Goal: Task Accomplishment & Management: Use online tool/utility

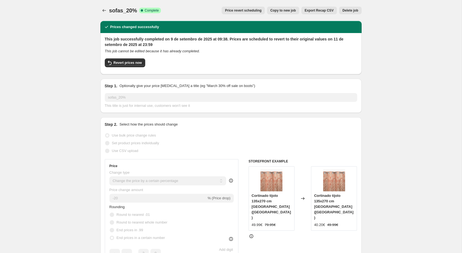
select select "percentage"
click at [106, 12] on icon "Price change jobs" at bounding box center [103, 10] width 5 height 5
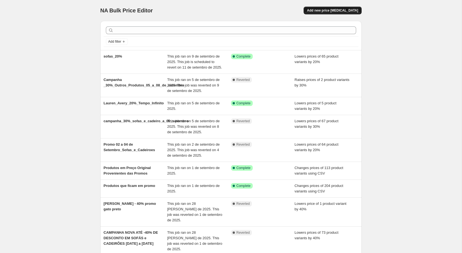
click at [343, 9] on span "Add new price [MEDICAL_DATA]" at bounding box center [332, 10] width 51 height 4
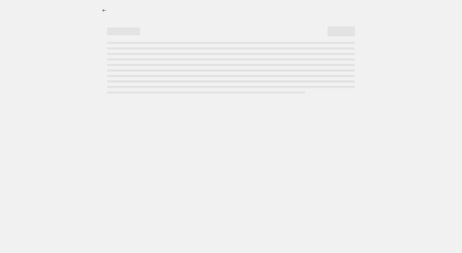
select select "percentage"
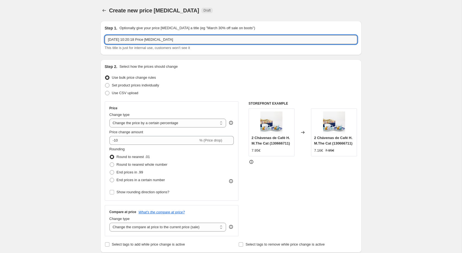
click at [188, 37] on input "9/09/2025, 10:20:18 Price change job" at bounding box center [231, 39] width 252 height 9
type input "Dicaprio 20%"
click at [163, 142] on input "-10" at bounding box center [153, 140] width 89 height 9
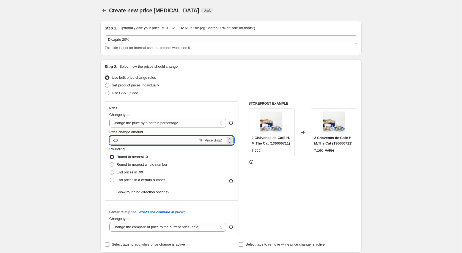
type input "-1"
type input "-20"
click at [148, 181] on span "End prices in a certain number" at bounding box center [140, 179] width 48 height 4
click at [110, 178] on input "End prices in a certain number" at bounding box center [110, 177] width 0 height 0
radio input "true"
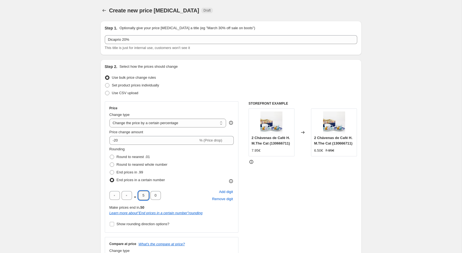
drag, startPoint x: 148, startPoint y: 197, endPoint x: 142, endPoint y: 198, distance: 5.7
click at [142, 198] on input "5" at bounding box center [143, 195] width 10 height 9
type input "2"
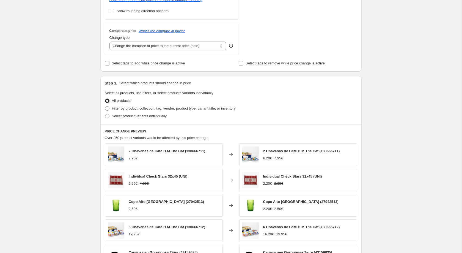
scroll to position [215, 0]
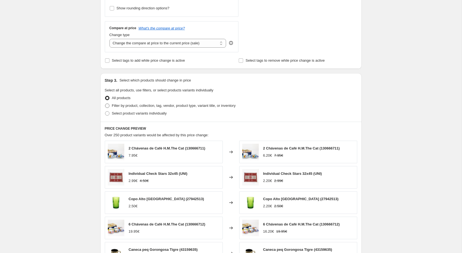
click at [145, 109] on label "Filter by product, collection, tag, vendor, product type, variant title, or inv…" at bounding box center [170, 106] width 131 height 8
click at [105, 104] on input "Filter by product, collection, tag, vendor, product type, variant title, or inv…" at bounding box center [105, 103] width 0 height 0
radio input "true"
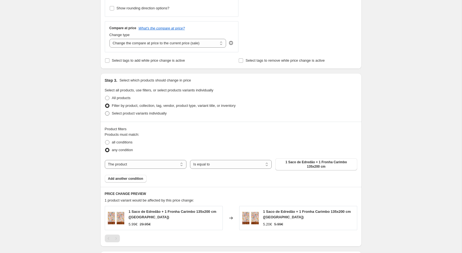
click at [148, 115] on span "Select product variants individually" at bounding box center [139, 113] width 55 height 4
click at [105, 111] on input "Select product variants individually" at bounding box center [105, 111] width 0 height 0
radio input "true"
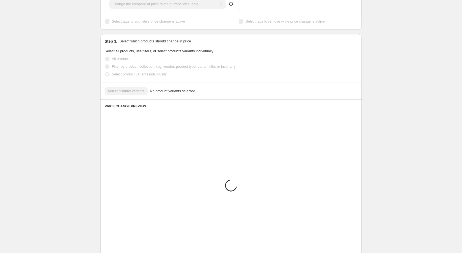
scroll to position [210, 0]
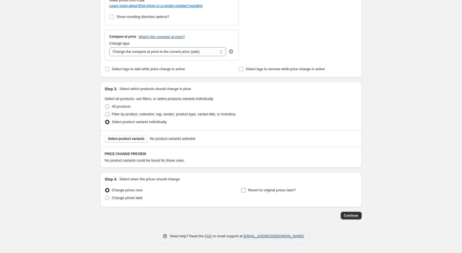
click at [271, 190] on span "Revert to original prices later?" at bounding box center [272, 190] width 48 height 4
click at [245, 190] on input "Revert to original prices later?" at bounding box center [243, 190] width 4 height 4
checkbox input "true"
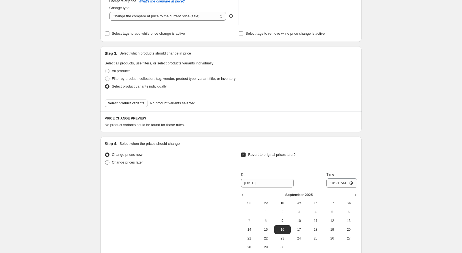
scroll to position [244, 0]
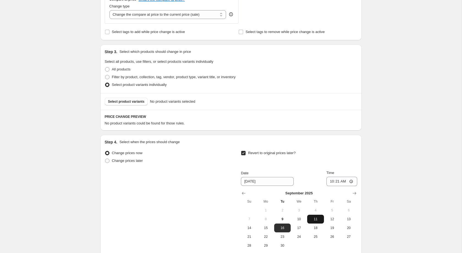
click at [318, 221] on span "11" at bounding box center [315, 219] width 12 height 4
type input "9/11/2025"
click at [333, 182] on input "10:21" at bounding box center [341, 180] width 31 height 9
type input "23:59"
click at [76, 179] on div "Create new price change job. This page is ready Create new price change job Dra…" at bounding box center [230, 32] width 461 height 553
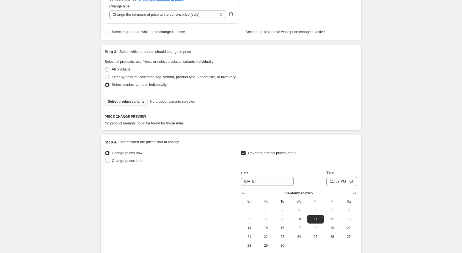
click at [141, 101] on button "Select product variants" at bounding box center [126, 102] width 43 height 8
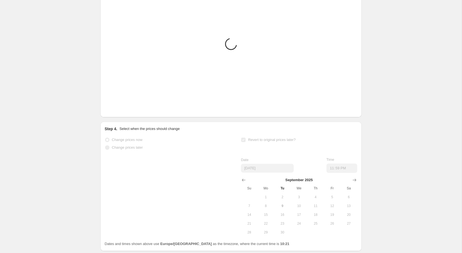
scroll to position [370, 0]
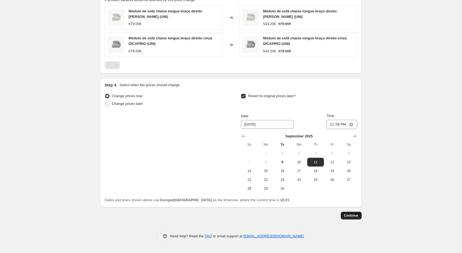
click at [353, 218] on button "Continue" at bounding box center [350, 215] width 21 height 8
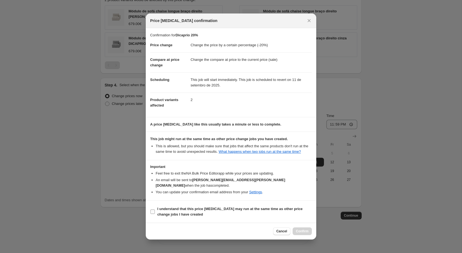
click at [215, 206] on b "I understand that this price change job may run at the same time as other price…" at bounding box center [229, 211] width 145 height 10
click at [155, 209] on input "I understand that this price change job may run at the same time as other price…" at bounding box center [152, 211] width 4 height 4
checkbox input "true"
click at [304, 229] on span "Confirm" at bounding box center [302, 231] width 13 height 4
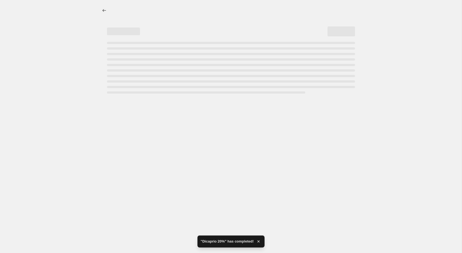
select select "percentage"
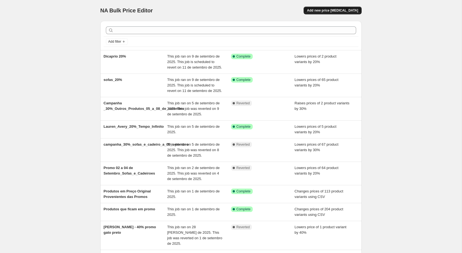
click at [348, 12] on span "Add new price [MEDICAL_DATA]" at bounding box center [332, 10] width 51 height 4
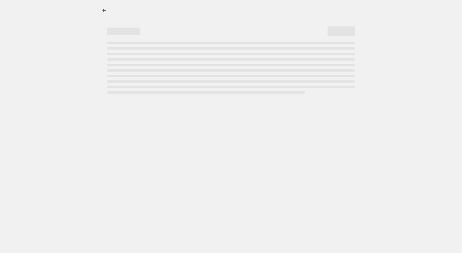
select select "percentage"
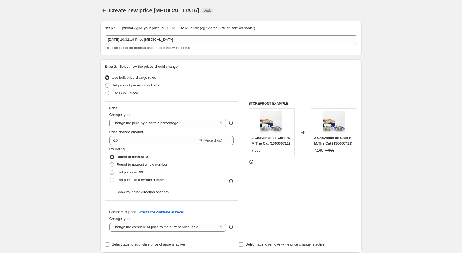
click at [215, 34] on div "Step 1. Optionally give your price change job a title (eg "March 30% off sale o…" at bounding box center [231, 37] width 252 height 25
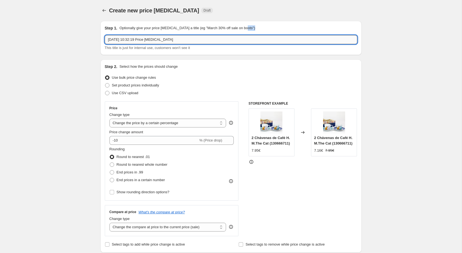
click at [208, 41] on input "9/09/2025, 10:32:19 Price change job" at bounding box center [231, 39] width 252 height 9
type input "b"
type input "Bloom 20%"
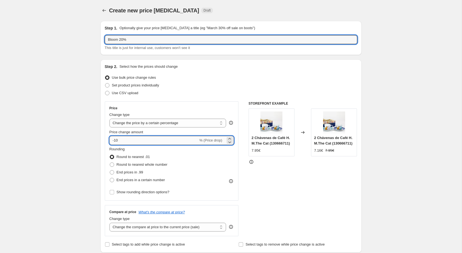
click at [177, 139] on input "-10" at bounding box center [153, 140] width 89 height 9
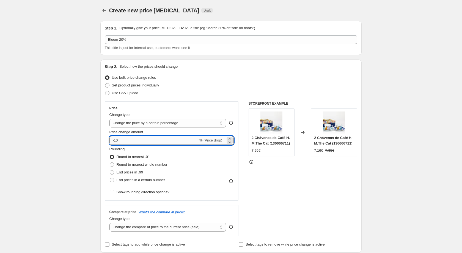
type input "-1"
type input "-20"
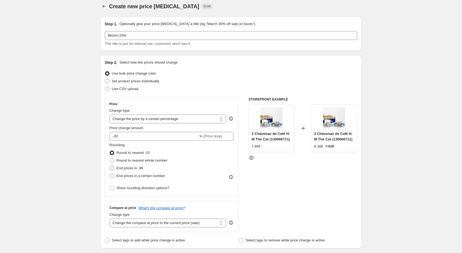
scroll to position [7, 0]
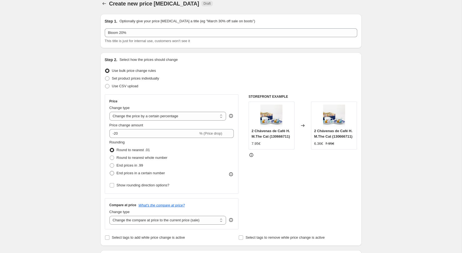
click at [134, 175] on span "End prices in a certain number" at bounding box center [140, 173] width 48 height 4
click at [110, 171] on input "End prices in a certain number" at bounding box center [110, 171] width 0 height 0
radio input "true"
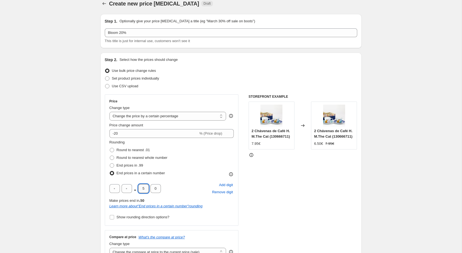
click at [141, 189] on input "5" at bounding box center [143, 188] width 10 height 9
click at [146, 190] on input "5" at bounding box center [143, 188] width 10 height 9
click at [143, 190] on input "5" at bounding box center [143, 188] width 10 height 9
type input "2"
click at [181, 191] on div ". 2 0 Add digit Remove digit" at bounding box center [171, 188] width 124 height 14
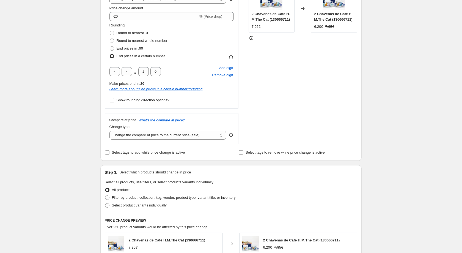
scroll to position [120, 0]
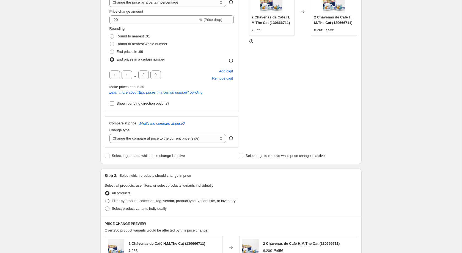
click at [123, 204] on label "Filter by product, collection, tag, vendor, product type, variant title, or inv…" at bounding box center [170, 201] width 131 height 8
click at [105, 199] on input "Filter by product, collection, tag, vendor, product type, variant title, or inv…" at bounding box center [105, 198] width 0 height 0
radio input "true"
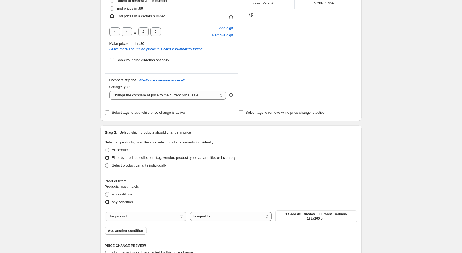
scroll to position [218, 0]
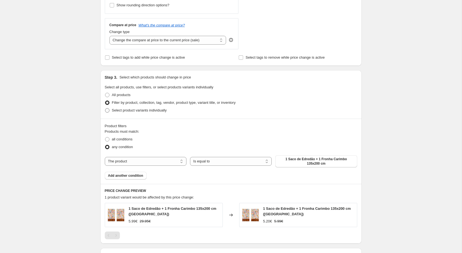
click at [127, 112] on span "Select product variants individually" at bounding box center [139, 110] width 55 height 4
click at [105, 108] on input "Select product variants individually" at bounding box center [105, 108] width 0 height 0
radio input "true"
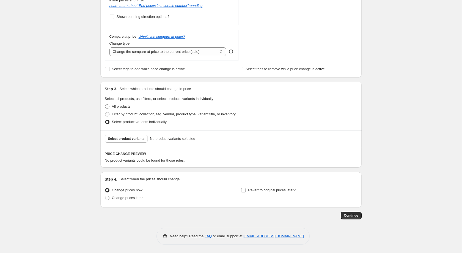
scroll to position [210, 0]
click at [242, 190] on input "Revert to original prices later?" at bounding box center [243, 190] width 4 height 4
checkbox input "true"
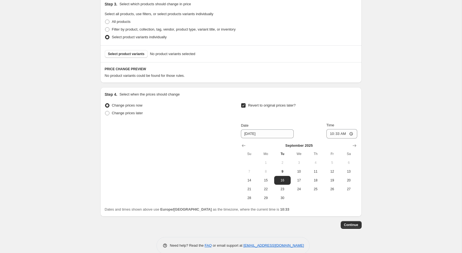
scroll to position [304, 0]
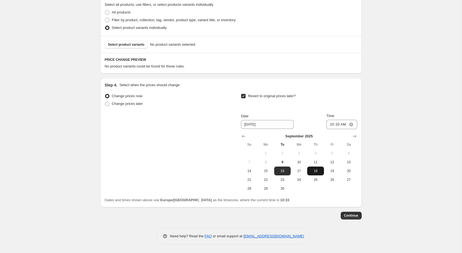
click at [314, 167] on button "18" at bounding box center [315, 170] width 16 height 9
click at [315, 164] on button "11" at bounding box center [315, 161] width 16 height 9
type input "9/11/2025"
click at [337, 124] on input "10:33" at bounding box center [341, 124] width 31 height 9
type input "23:50"
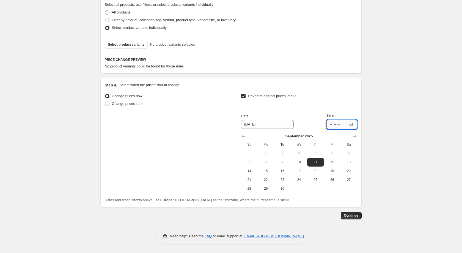
type input "23:09"
type input "23:02"
type input "23:59"
click at [160, 169] on div "Change prices now Change prices later Revert to original prices later? Date 9/1…" at bounding box center [231, 142] width 252 height 101
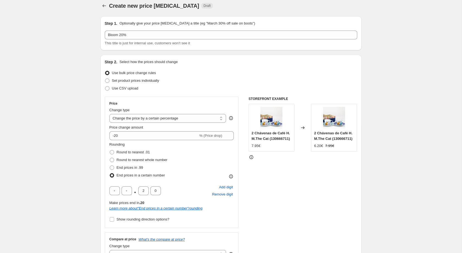
scroll to position [0, 0]
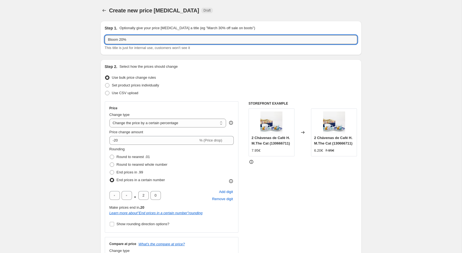
click at [175, 44] on input "Bloom 20%" at bounding box center [231, 39] width 252 height 9
type input "Bloom 20% até 11 de setembro"
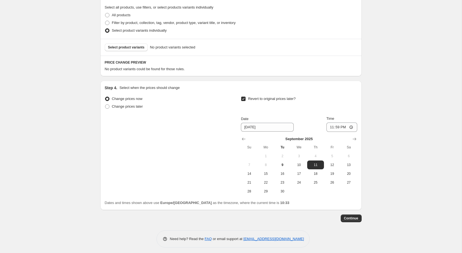
scroll to position [298, 0]
click at [145, 52] on div "Select product variants No product variants selected" at bounding box center [231, 48] width 252 height 8
click at [141, 50] on span "Select product variants" at bounding box center [126, 48] width 37 height 4
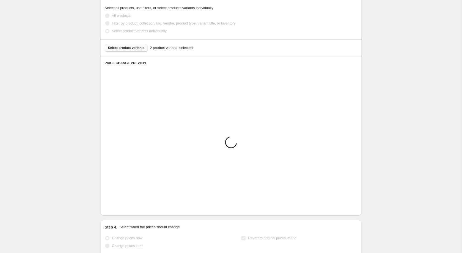
scroll to position [367, 0]
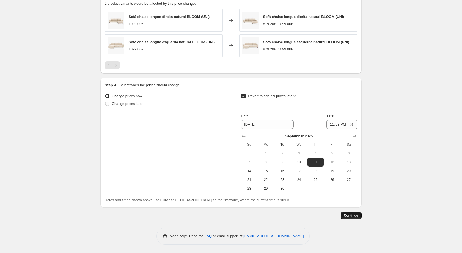
click at [348, 217] on span "Continue" at bounding box center [351, 215] width 14 height 4
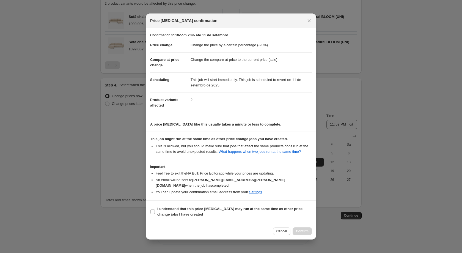
click at [219, 200] on section "I understand that this price change job may run at the same time as other price…" at bounding box center [231, 211] width 170 height 22
click at [225, 206] on b "I understand that this price change job may run at the same time as other price…" at bounding box center [229, 211] width 145 height 10
click at [155, 209] on input "I understand that this price change job may run at the same time as other price…" at bounding box center [152, 211] width 4 height 4
checkbox input "true"
click at [300, 229] on span "Confirm" at bounding box center [302, 231] width 13 height 4
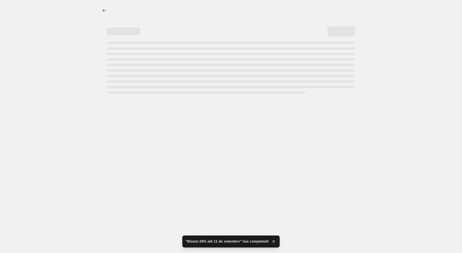
select select "percentage"
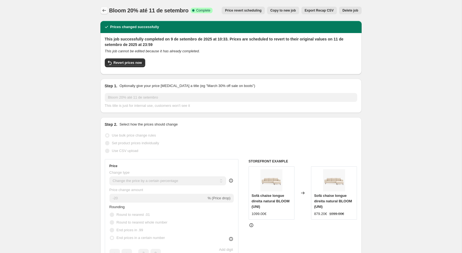
click at [104, 12] on icon "Price change jobs" at bounding box center [103, 10] width 5 height 5
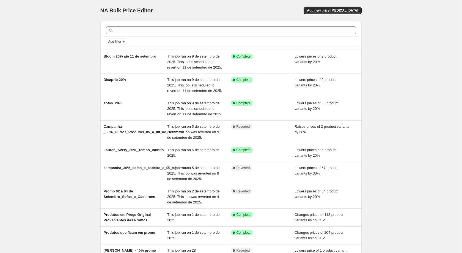
click at [31, 14] on div "NA Bulk Price Editor. This page is ready NA Bulk Price Editor Add new price cha…" at bounding box center [230, 163] width 461 height 327
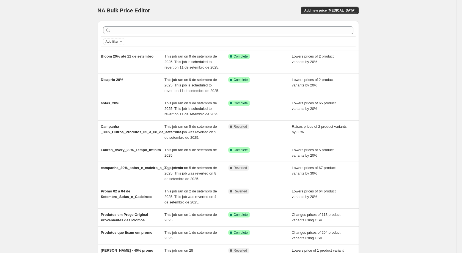
click at [69, 22] on div "NA Bulk Price Editor. This page is ready NA Bulk Price Editor Add new price cha…" at bounding box center [228, 163] width 456 height 327
